Goal: Information Seeking & Learning: Understand process/instructions

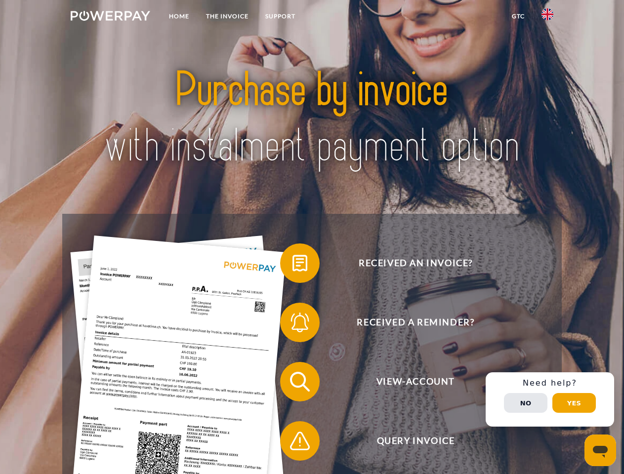
click at [110, 17] on img at bounding box center [111, 16] width 80 height 10
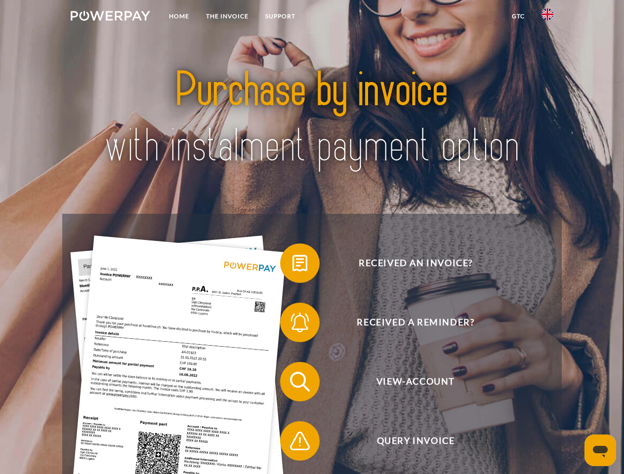
click at [548, 17] on img at bounding box center [548, 14] width 12 height 12
click at [518, 16] on link "GTC" at bounding box center [519, 16] width 30 height 18
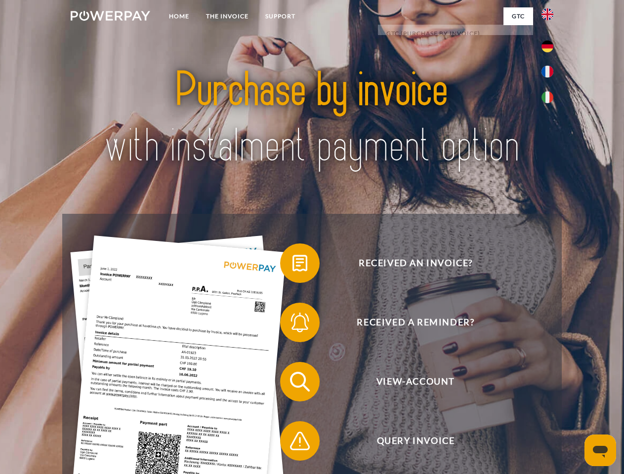
click at [293, 265] on span at bounding box center [284, 263] width 49 height 49
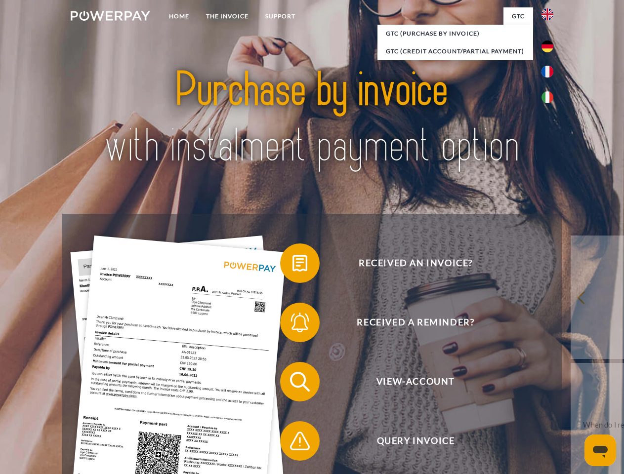
click at [293, 325] on div "Received an invoice? Received a reminder? View-Account Query Invoice" at bounding box center [311, 411] width 499 height 395
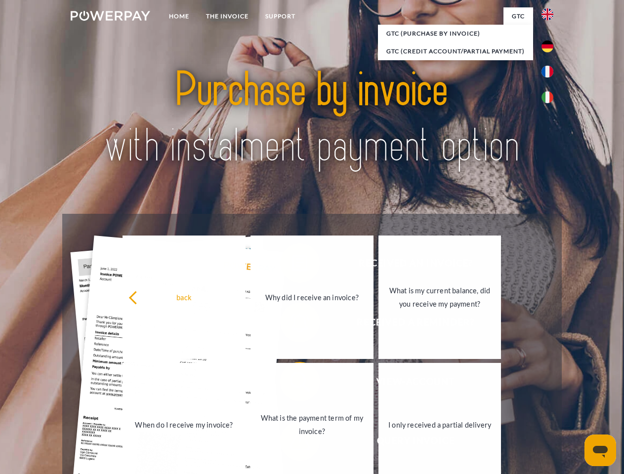
click at [293, 384] on link "What is the payment term of my invoice?" at bounding box center [312, 425] width 123 height 124
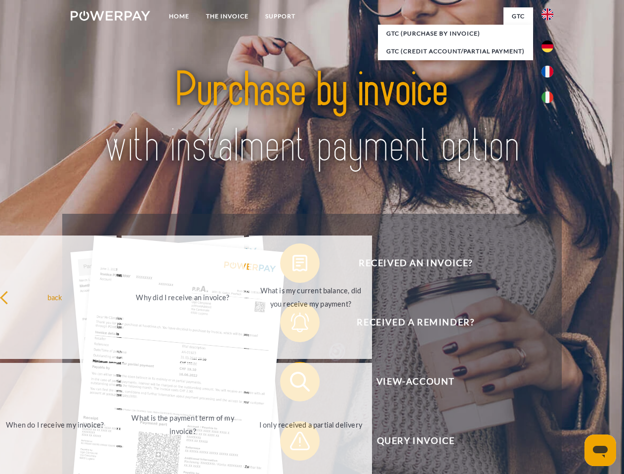
click at [293, 443] on span at bounding box center [284, 441] width 49 height 49
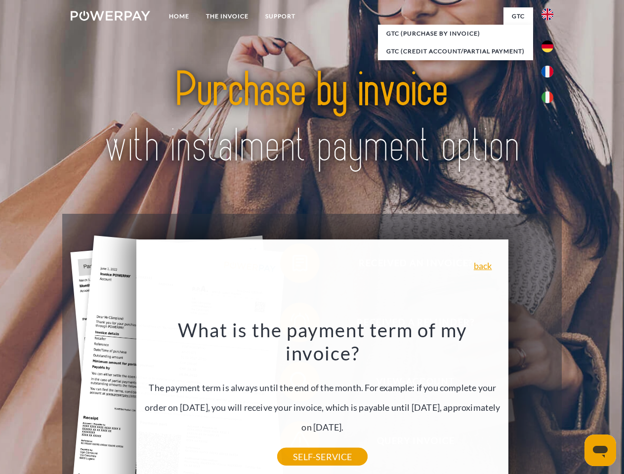
click at [550, 400] on div "Received an invoice? Received a reminder? View-Account Query Invoice" at bounding box center [311, 411] width 499 height 395
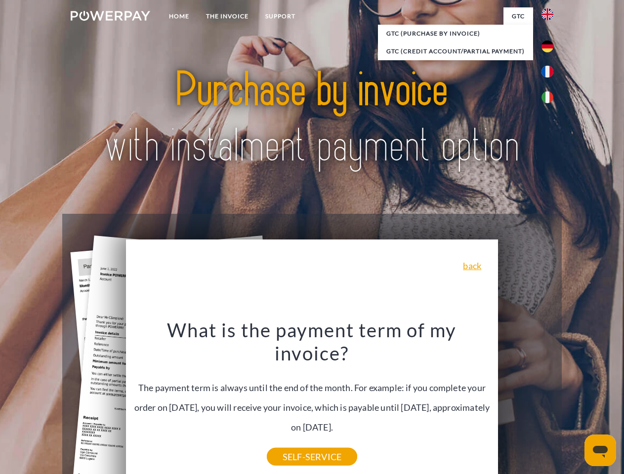
click at [526, 402] on span "View-Account" at bounding box center [416, 382] width 242 height 40
click at [574, 403] on header "Home THE INVOICE Support" at bounding box center [312, 341] width 624 height 682
